Goal: Task Accomplishment & Management: Complete application form

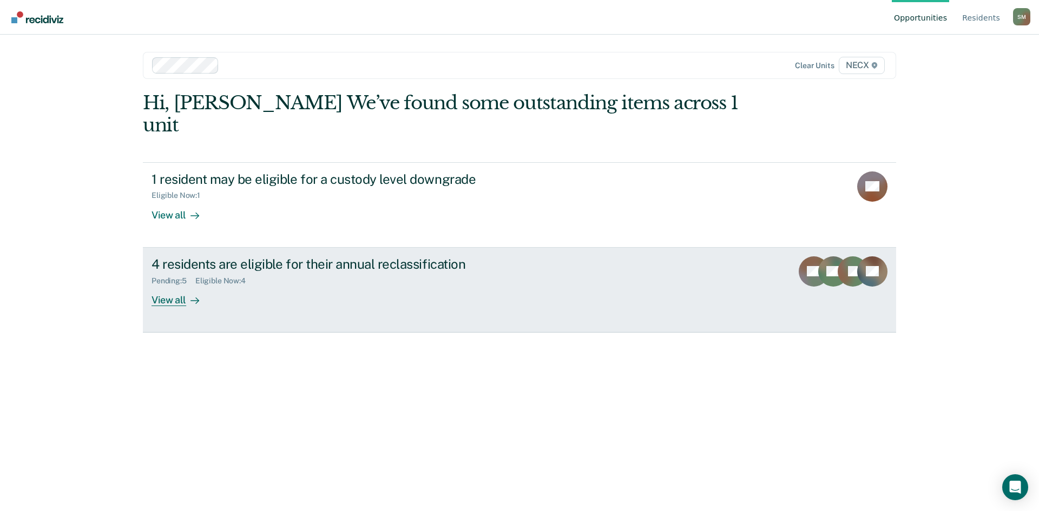
click at [186, 277] on div "Pending : 5" at bounding box center [174, 281] width 44 height 9
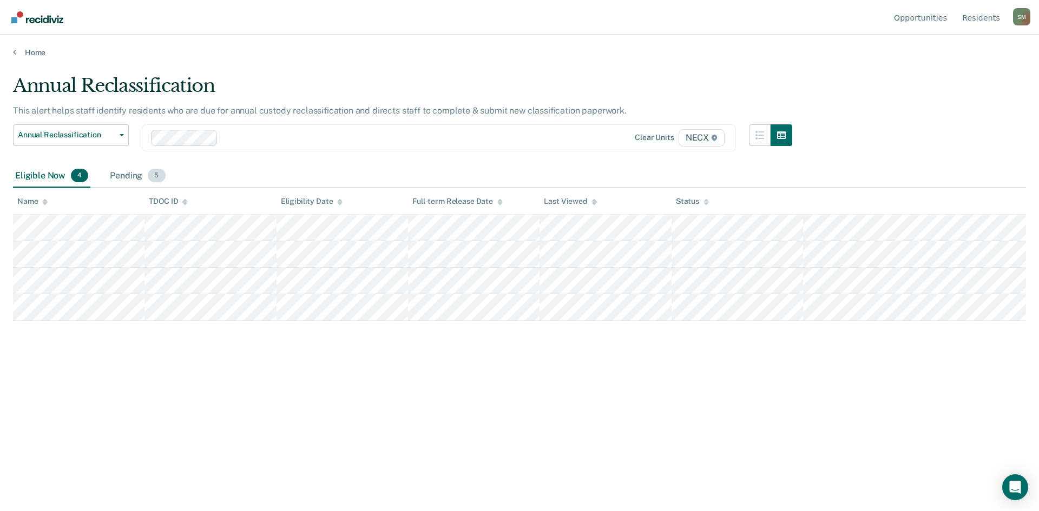
click at [115, 168] on div "Pending 5" at bounding box center [138, 177] width 60 height 24
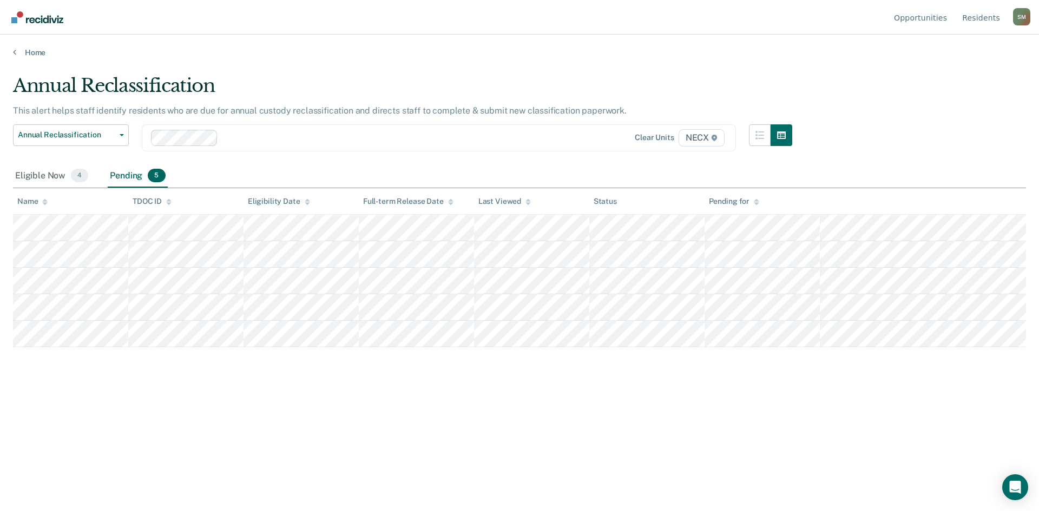
click at [121, 172] on div "Pending 5" at bounding box center [138, 177] width 60 height 24
click at [82, 178] on span "4" at bounding box center [79, 176] width 17 height 14
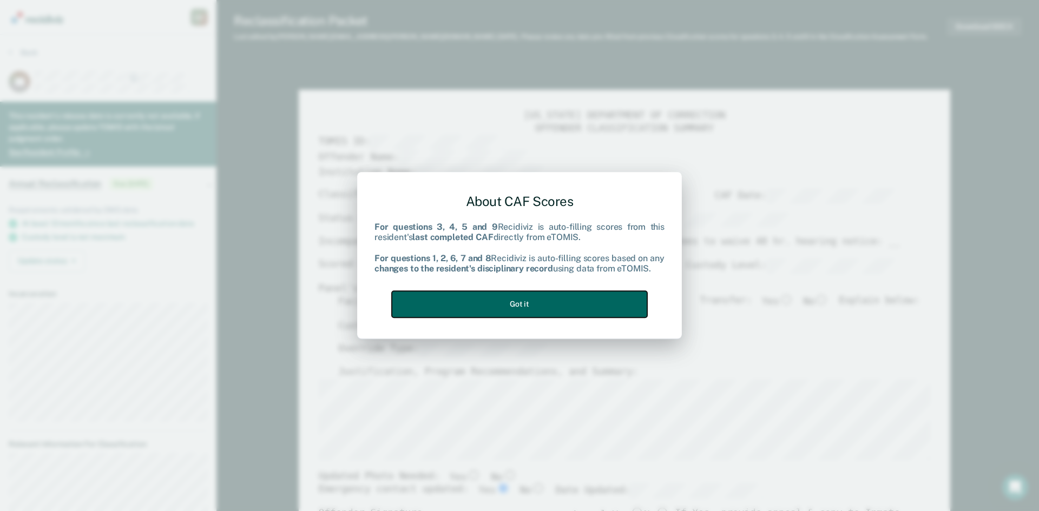
click at [491, 309] on button "Got it" at bounding box center [519, 304] width 255 height 27
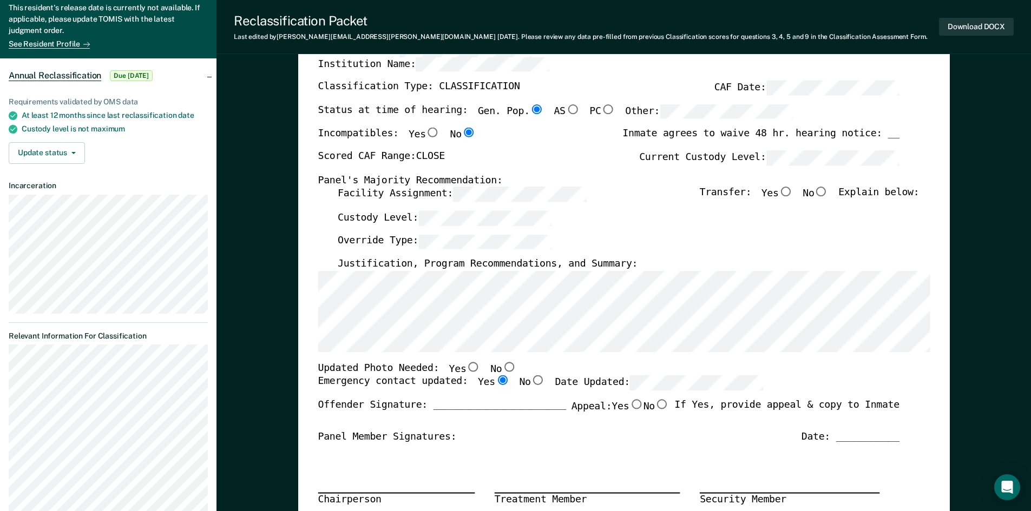
scroll to position [54, 0]
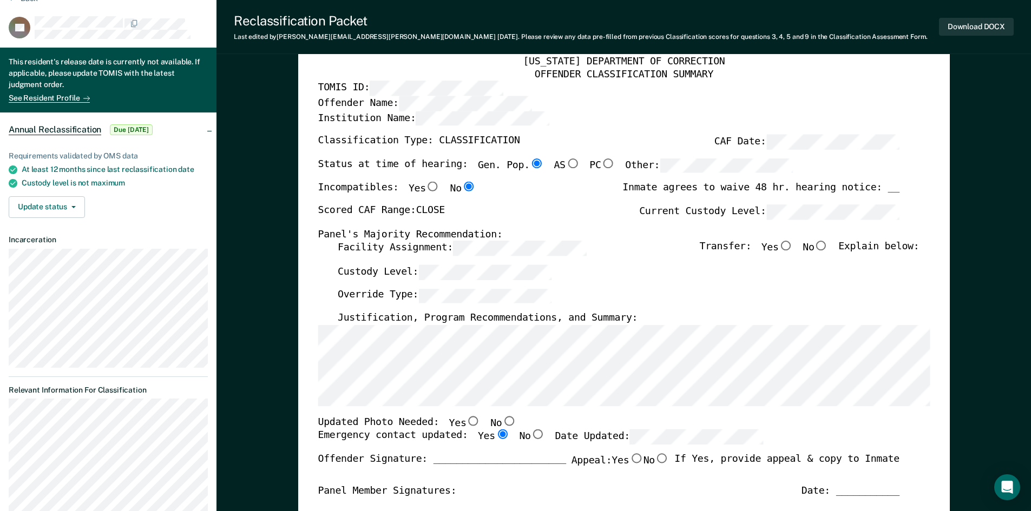
click at [826, 249] on input "No" at bounding box center [821, 246] width 14 height 10
type textarea "x"
radio input "true"
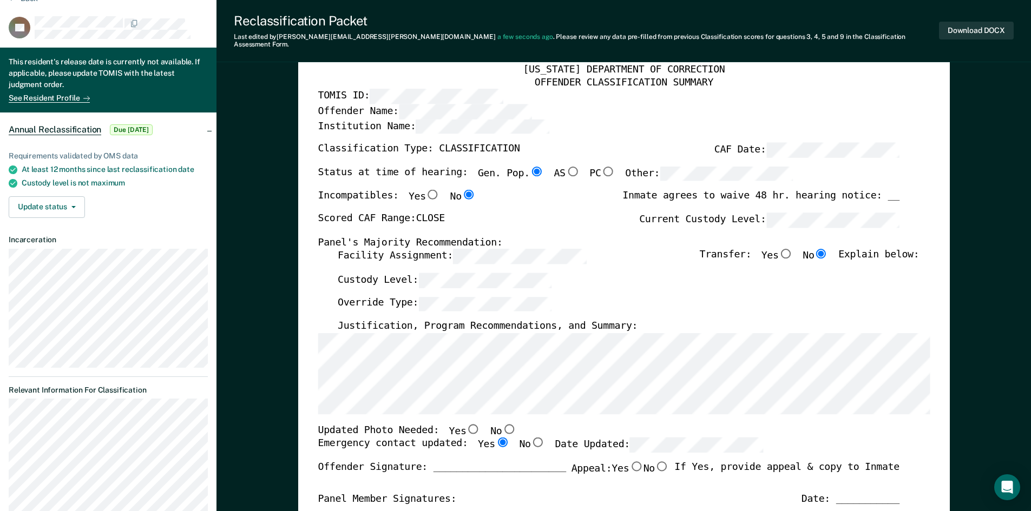
type textarea "x"
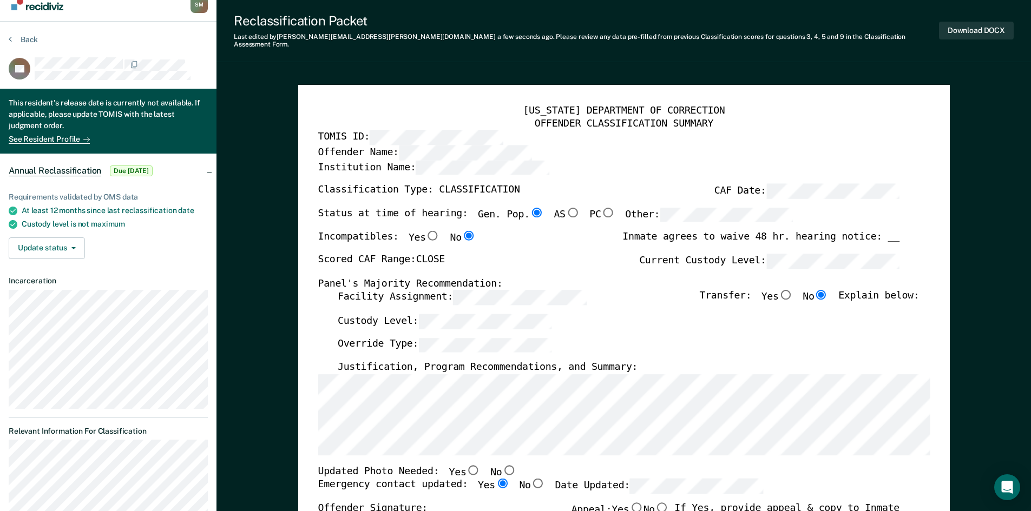
scroll to position [0, 0]
